Goal: Task Accomplishment & Management: Use online tool/utility

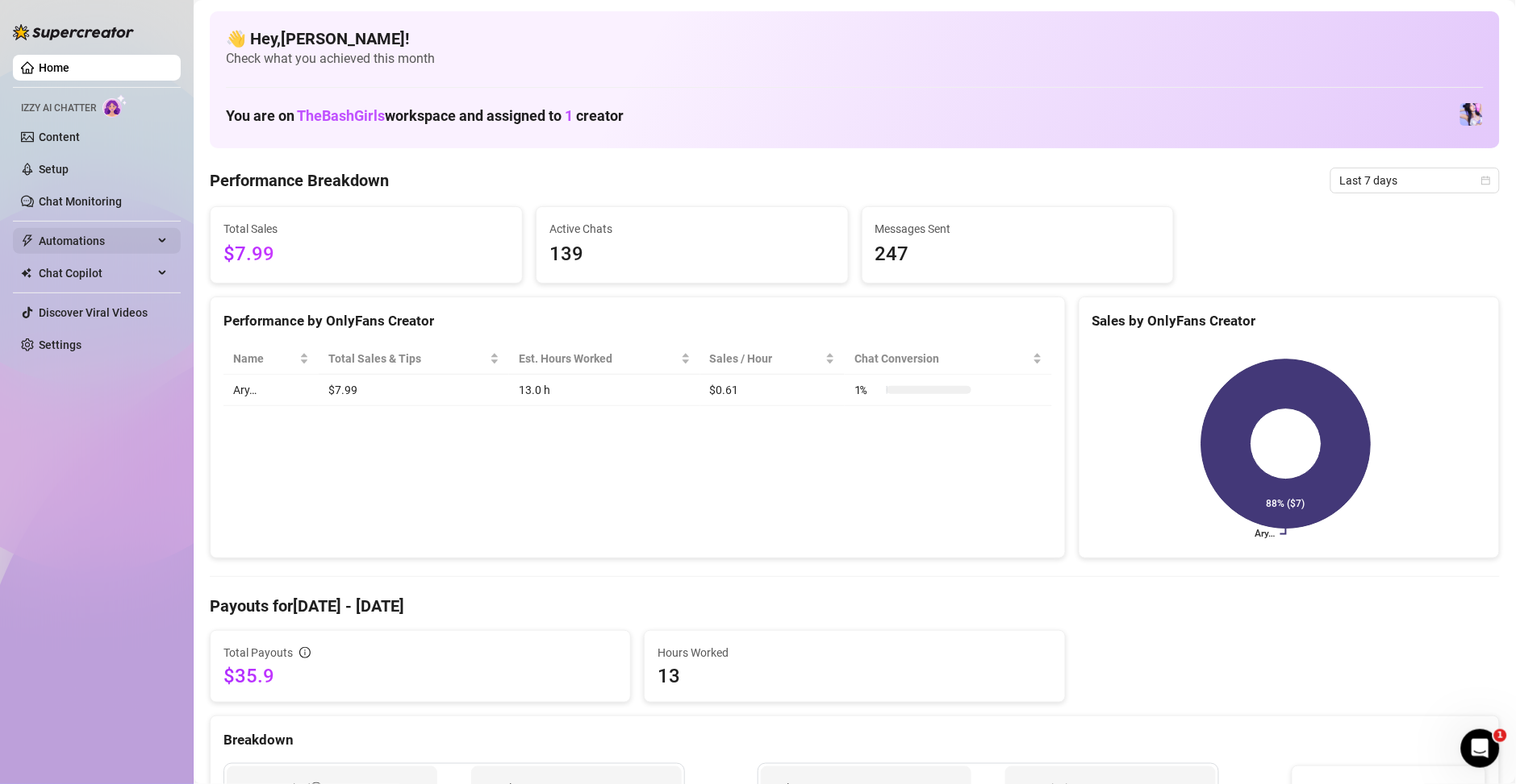
click at [68, 241] on span "Automations" at bounding box center [96, 241] width 115 height 26
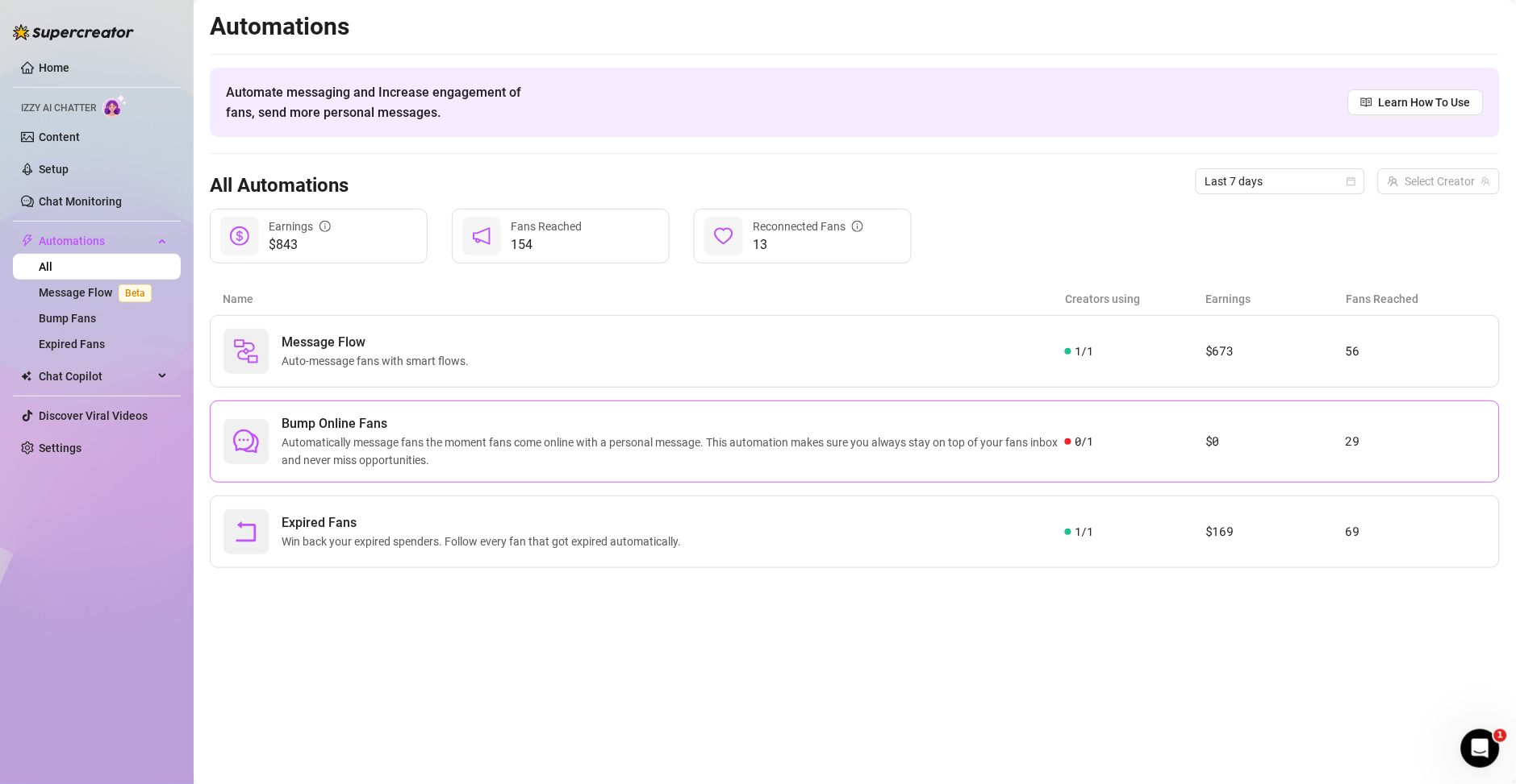
click at [622, 455] on span "Automatically message fans the moment fans come online with a personal message.…" at bounding box center [674, 451] width 783 height 36
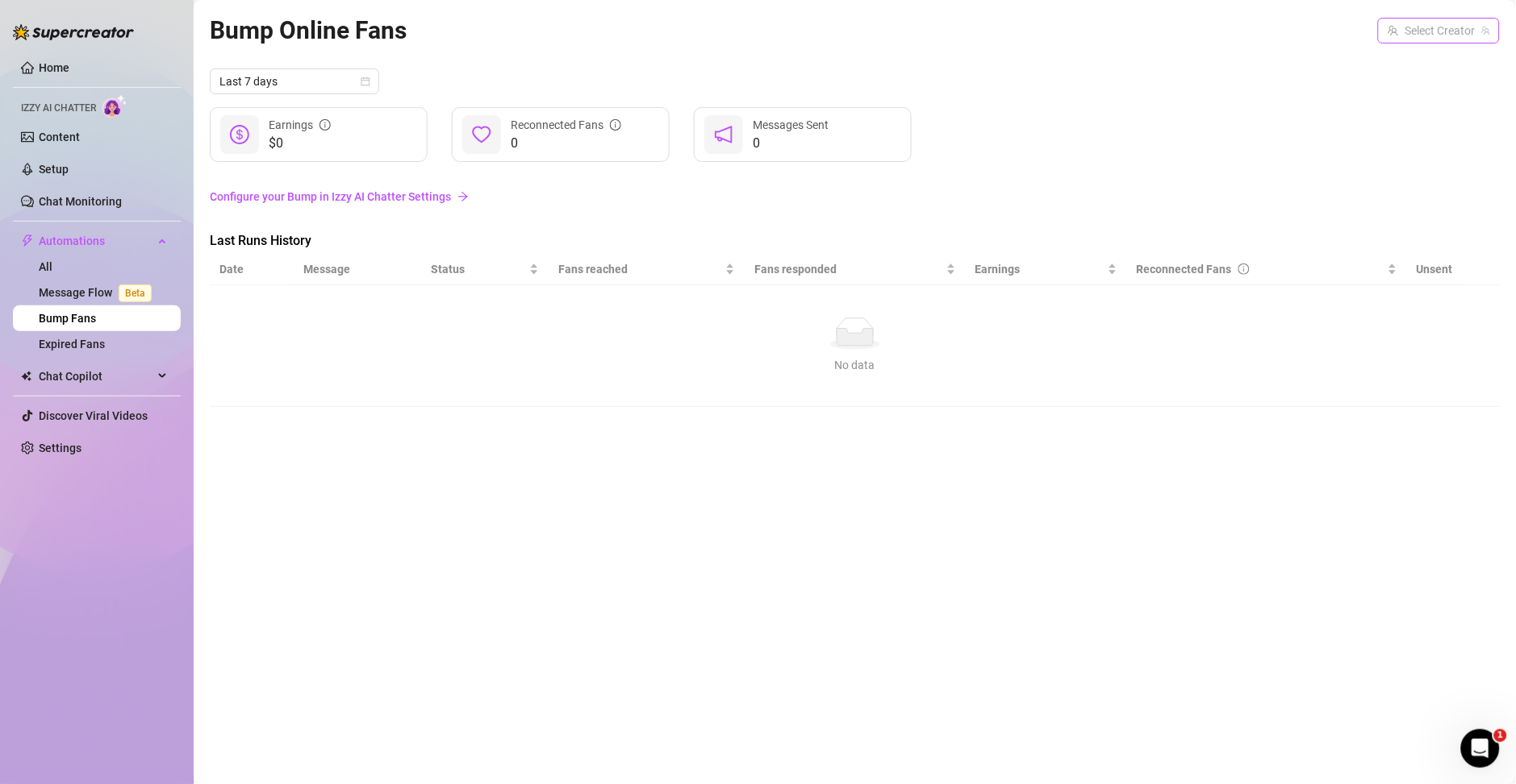
click at [1437, 39] on input "search" at bounding box center [1431, 31] width 88 height 24
click at [1408, 66] on img at bounding box center [1400, 64] width 18 height 18
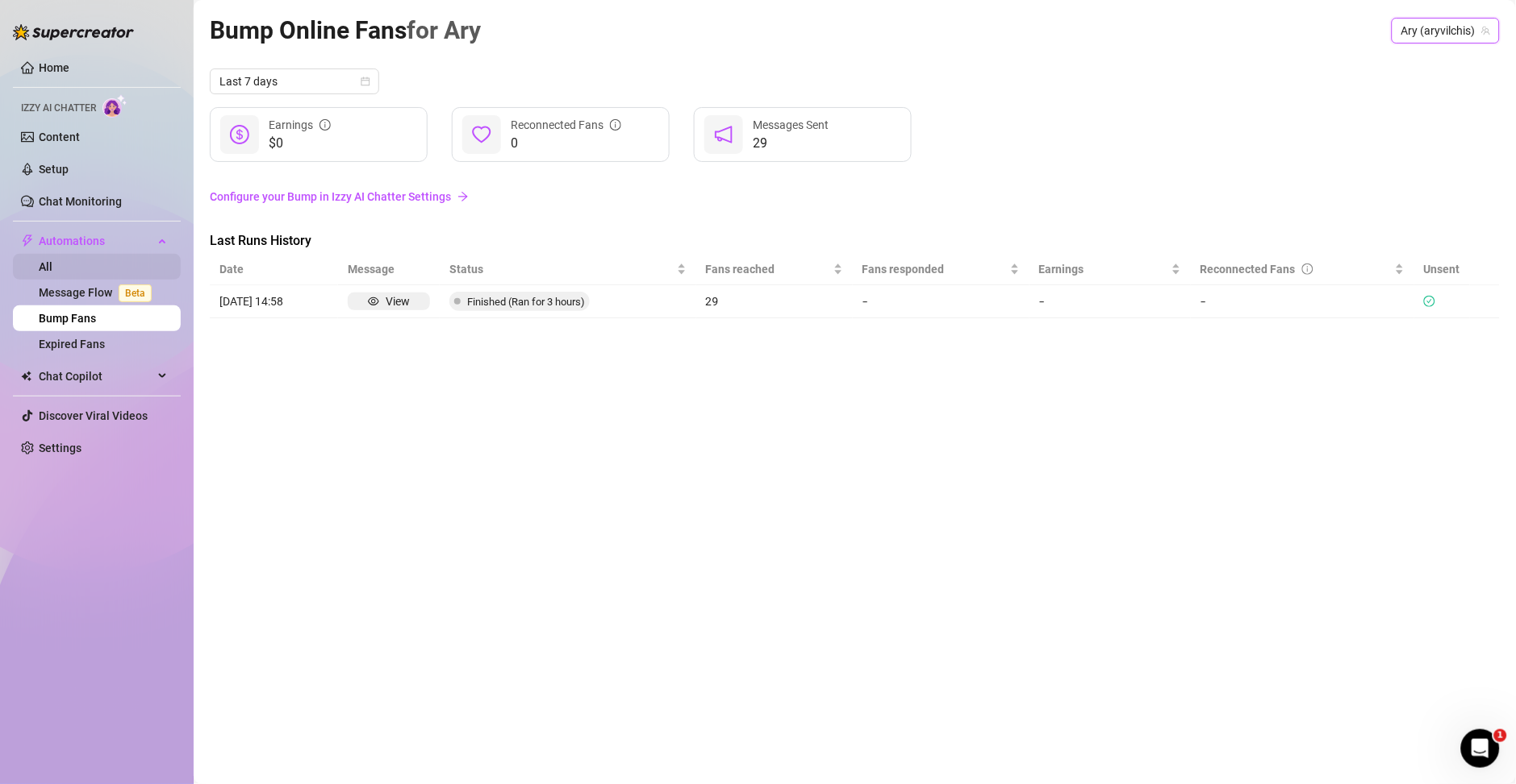
click at [52, 263] on link "All" at bounding box center [46, 267] width 14 height 13
